Goal: Participate in discussion: Engage in conversation with other users on a specific topic

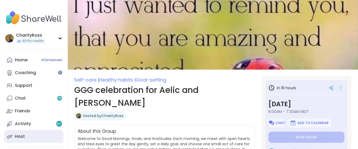
click at [28, 133] on link "Host" at bounding box center [33, 136] width 59 height 13
type textarea "*"
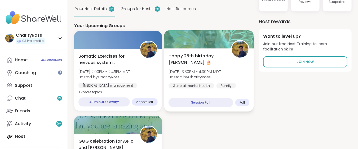
scroll to position [70, 0]
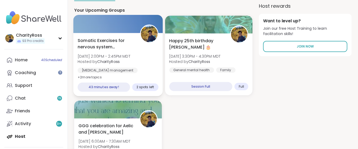
click at [153, 71] on div "Chronic pain management Emotional regulation Breathwork" at bounding box center [118, 74] width 80 height 13
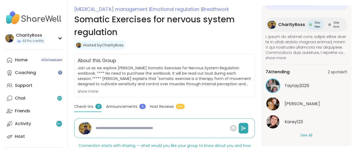
click at [305, 136] on button "See All" at bounding box center [306, 135] width 12 height 6
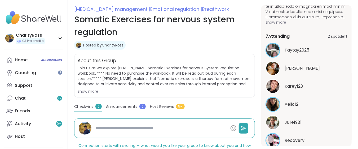
scroll to position [148, 0]
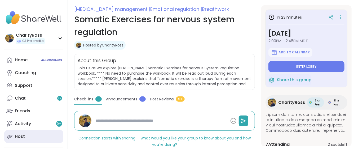
click at [43, 138] on link "Host" at bounding box center [33, 136] width 59 height 13
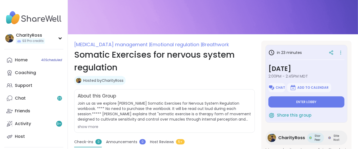
type textarea "*"
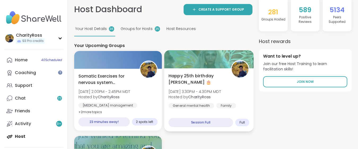
click at [217, 92] on span "[DATE] 3:30PM - 4:30PM MDT" at bounding box center [194, 90] width 52 height 5
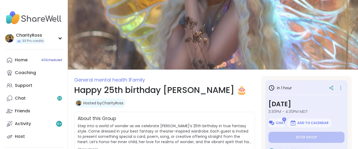
drag, startPoint x: 0, startPoint y: 0, endPoint x: 302, endPoint y: 133, distance: 329.9
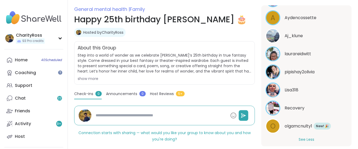
scroll to position [294, 0]
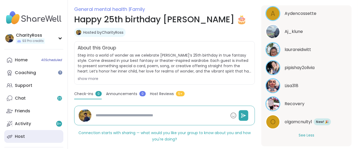
type textarea "*"
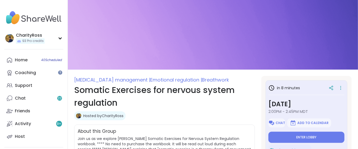
click at [327, 135] on button "Enter lobby" at bounding box center [306, 136] width 76 height 11
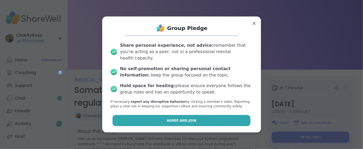
click at [200, 116] on button "Agree and Join" at bounding box center [182, 120] width 138 height 11
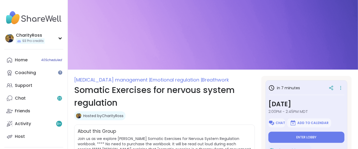
type textarea "*"
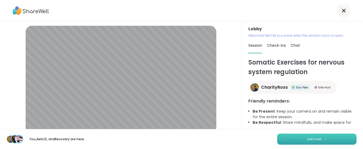
click at [336, 141] on button "Join now" at bounding box center [316, 138] width 79 height 11
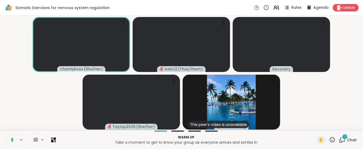
click at [342, 138] on div "1" at bounding box center [345, 136] width 6 height 6
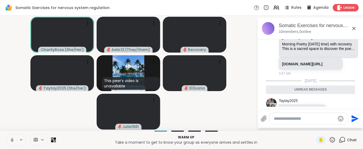
scroll to position [127, 0]
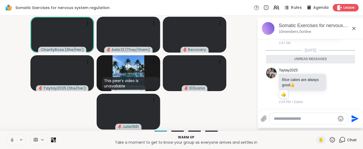
click at [291, 8] on span "Rules" at bounding box center [296, 8] width 11 height 6
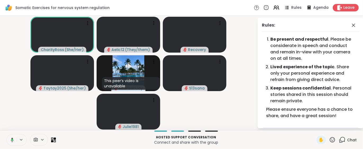
click at [244, 49] on video-player-container "CharityRoss ( She/Her ) Aelic12 ( They/them ) Recovery Taytay2025 ( She/her ) T…" at bounding box center [128, 73] width 251 height 110
click at [352, 26] on icon at bounding box center [353, 25] width 3 height 3
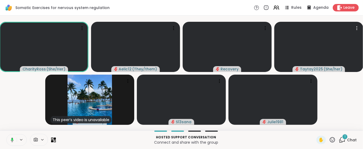
click at [339, 139] on icon at bounding box center [342, 139] width 7 height 7
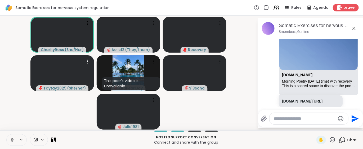
scroll to position [155, 0]
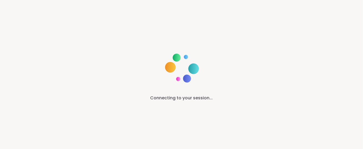
click at [357, 65] on html "Connecting to your session... ShareWell | Session Room *" at bounding box center [181, 74] width 363 height 149
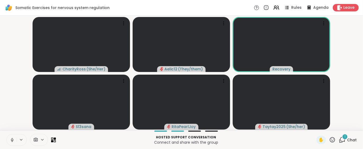
click at [339, 140] on icon at bounding box center [342, 139] width 7 height 7
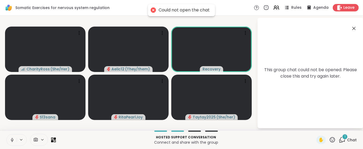
click at [339, 140] on icon at bounding box center [342, 139] width 7 height 7
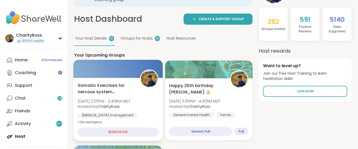
scroll to position [35, 0]
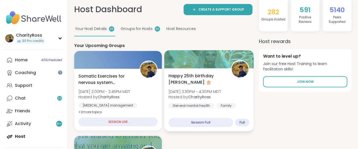
click at [207, 80] on span "Happy 25th birthday [PERSON_NAME] 🎂" at bounding box center [196, 78] width 56 height 13
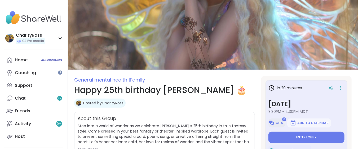
click at [278, 125] on button "Chat" at bounding box center [276, 122] width 17 height 9
type textarea "*"
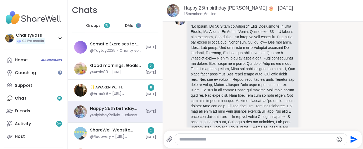
scroll to position [400, 0]
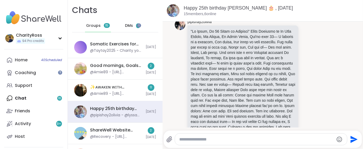
click at [127, 25] on span "DMs" at bounding box center [129, 25] width 8 height 5
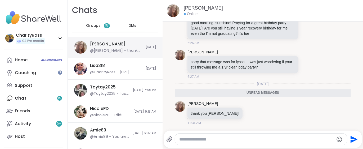
click at [123, 44] on div "[PERSON_NAME] @[PERSON_NAME] - thank you [PERSON_NAME]!" at bounding box center [116, 47] width 52 height 12
click at [178, 138] on div at bounding box center [261, 138] width 172 height 11
click at [183, 138] on textarea "Type your message" at bounding box center [256, 138] width 155 height 5
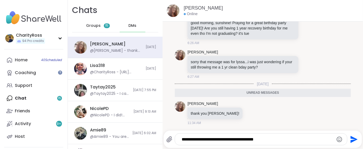
type textarea "**********"
click at [350, 140] on icon "Send" at bounding box center [353, 138] width 7 height 7
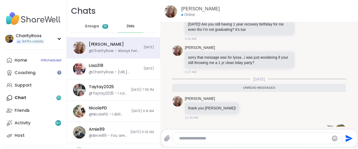
scroll to position [438, 0]
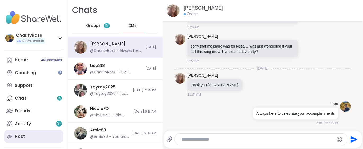
click at [38, 140] on link "Host" at bounding box center [33, 136] width 59 height 13
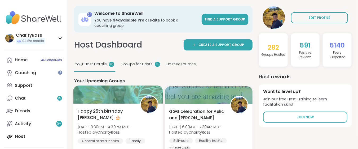
click at [137, 137] on div "Happy 25th birthday Lyssa 🎂 [DATE] 3:30PM - 4:30PM MDT Hosted by CharityRoss Ge…" at bounding box center [118, 125] width 80 height 36
